Goal: Task Accomplishment & Management: Use online tool/utility

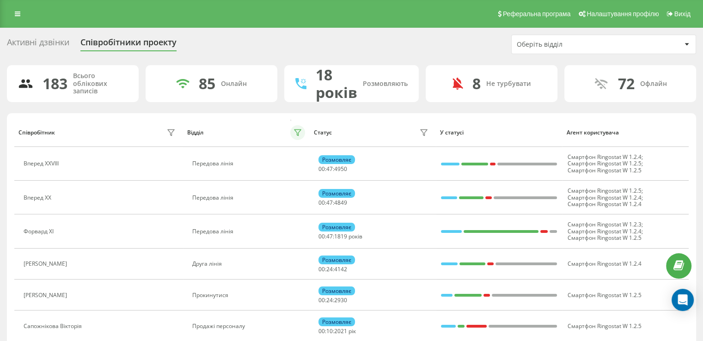
click at [300, 132] on icon at bounding box center [297, 132] width 7 height 7
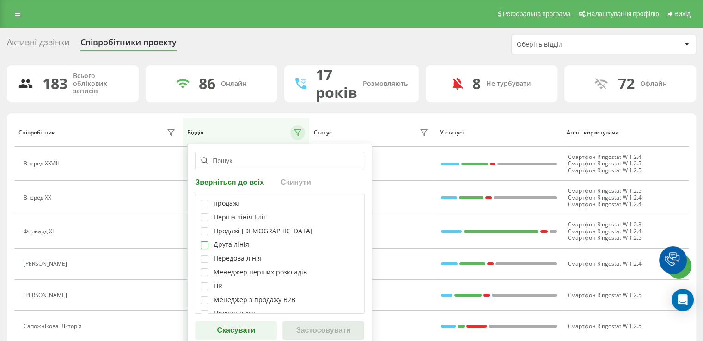
click at [206, 241] on label at bounding box center [204, 241] width 8 height 0
checkbox input "true"
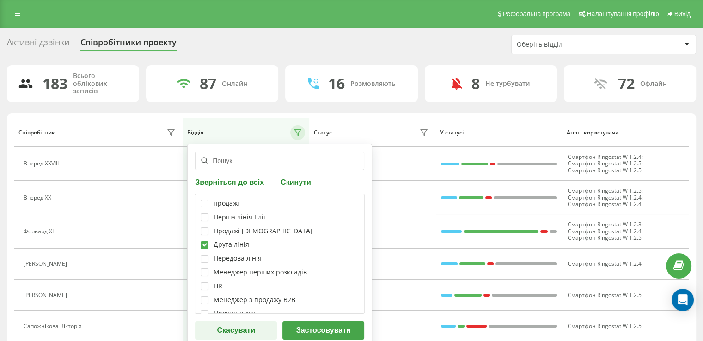
click at [334, 332] on font "Застосовувати" at bounding box center [323, 330] width 55 height 8
